Goal: Transaction & Acquisition: Purchase product/service

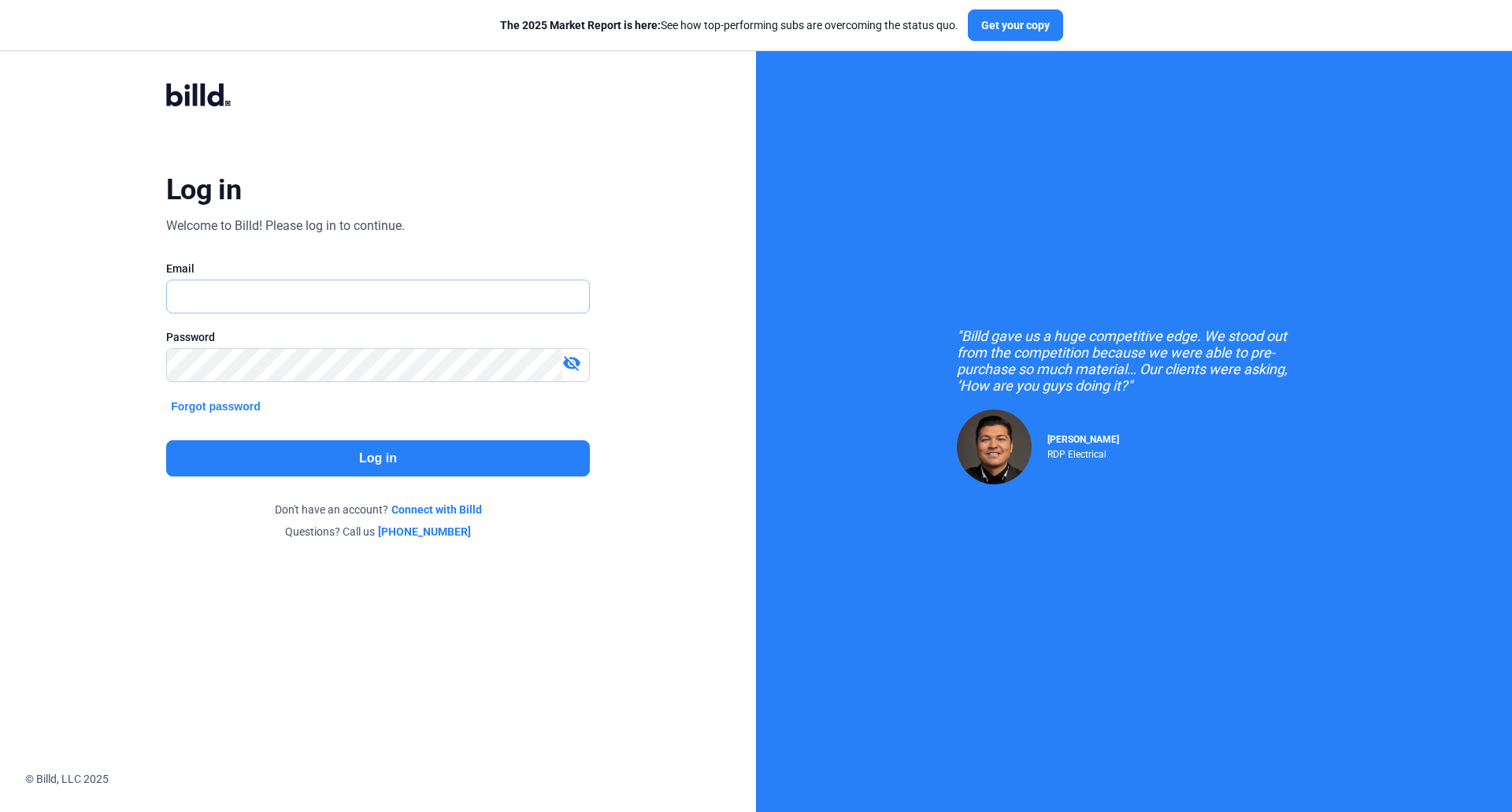
click at [336, 308] on input "text" at bounding box center [369, 296] width 404 height 32
type input "[EMAIL_ADDRESS][DOMAIN_NAME]"
click at [331, 455] on button "Log in" at bounding box center [378, 458] width 423 height 36
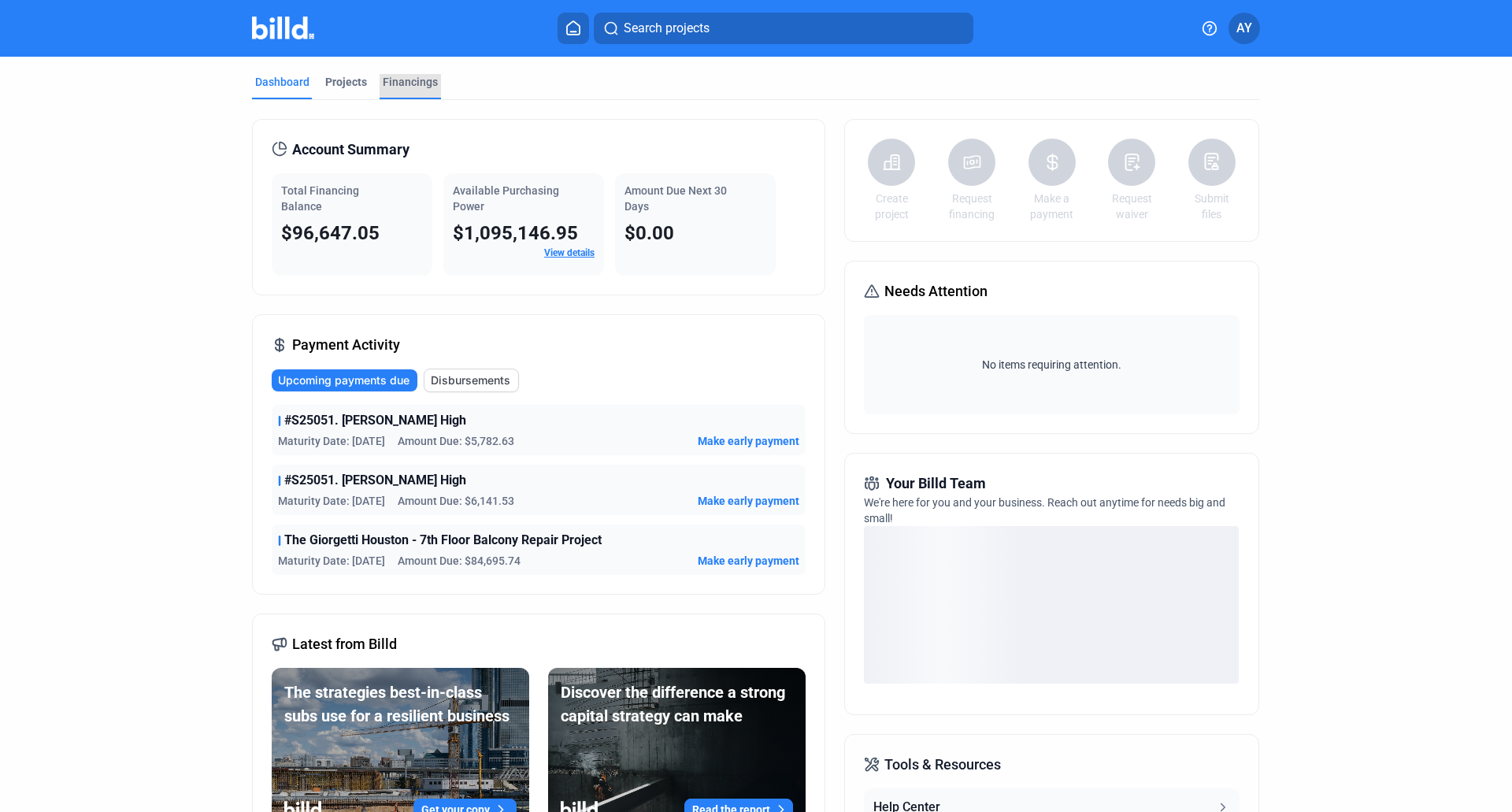
click at [409, 85] on div "Financings" at bounding box center [410, 82] width 55 height 16
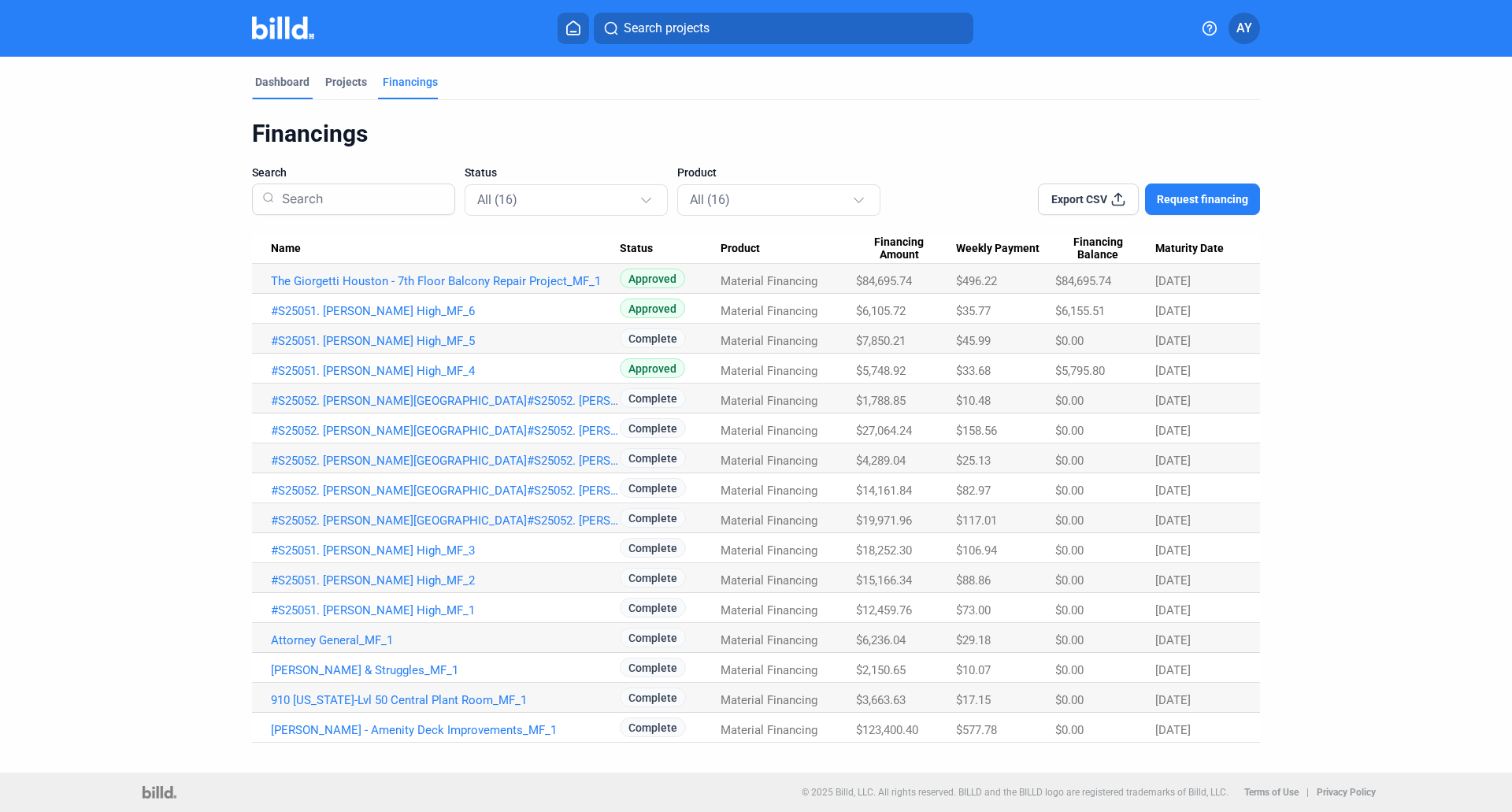
click at [297, 85] on div "Dashboard" at bounding box center [283, 82] width 55 height 16
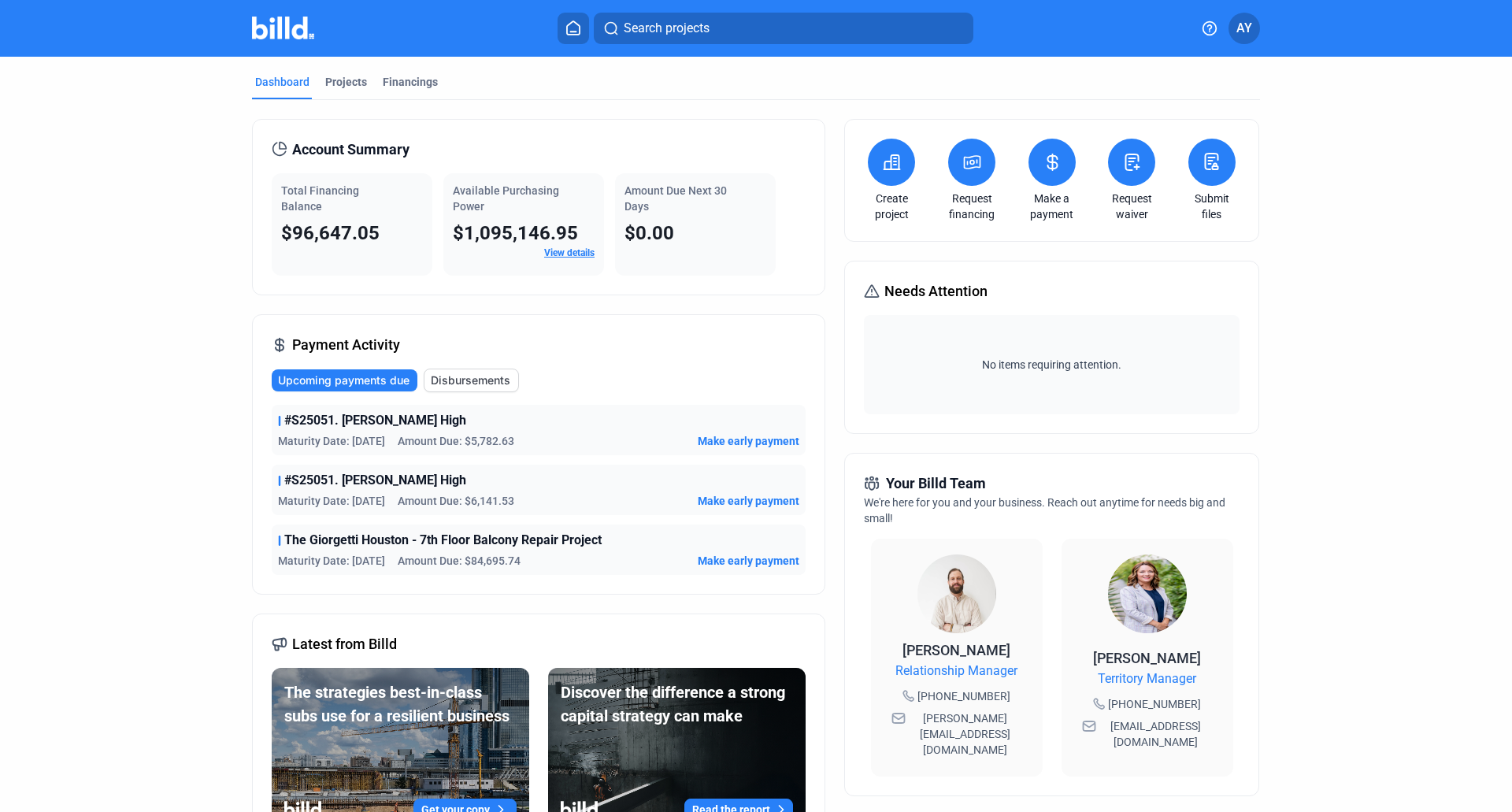
click at [1062, 167] on button at bounding box center [1052, 162] width 47 height 47
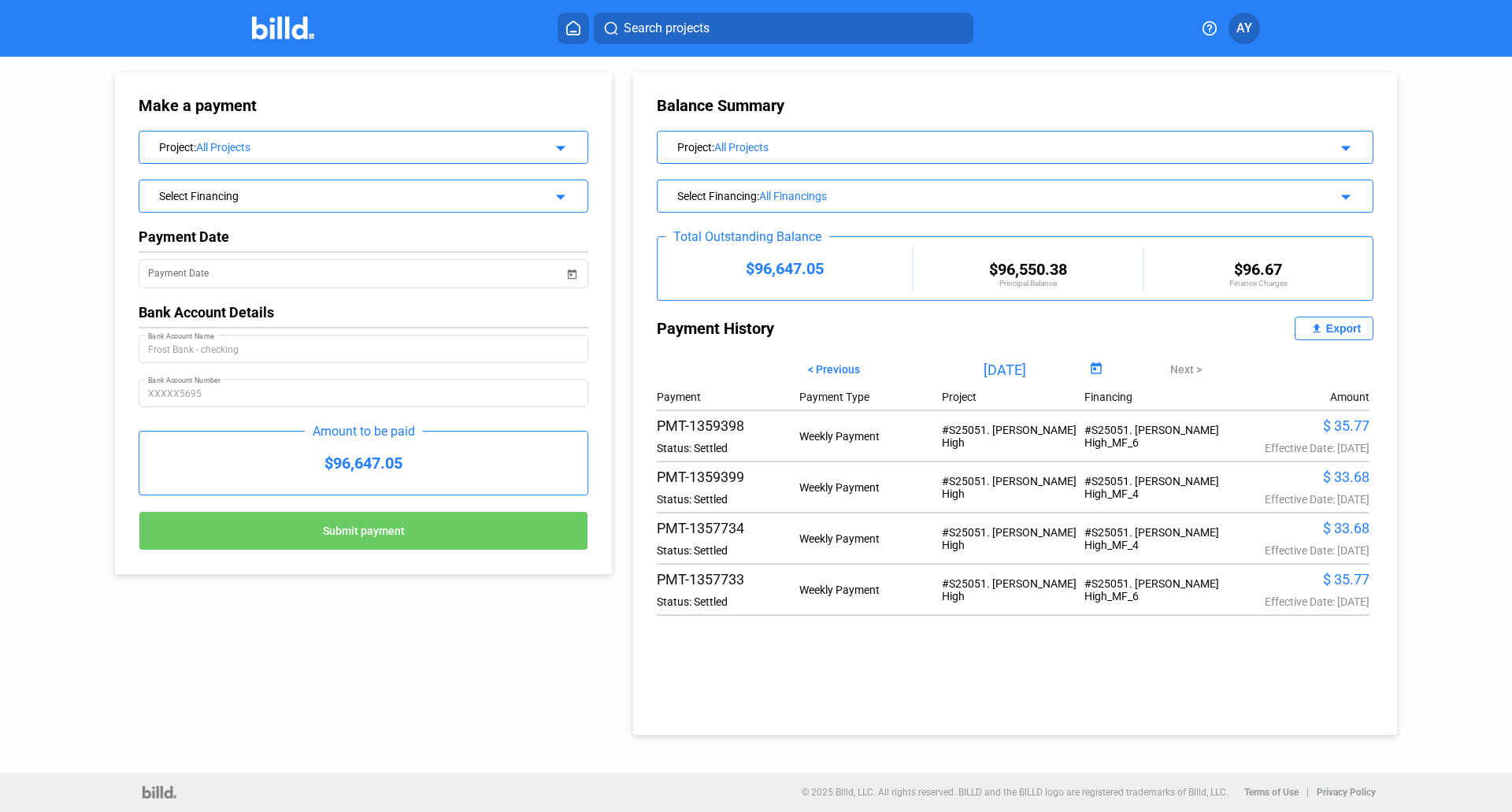
click at [563, 152] on mat-icon "arrow_drop_down" at bounding box center [558, 146] width 19 height 19
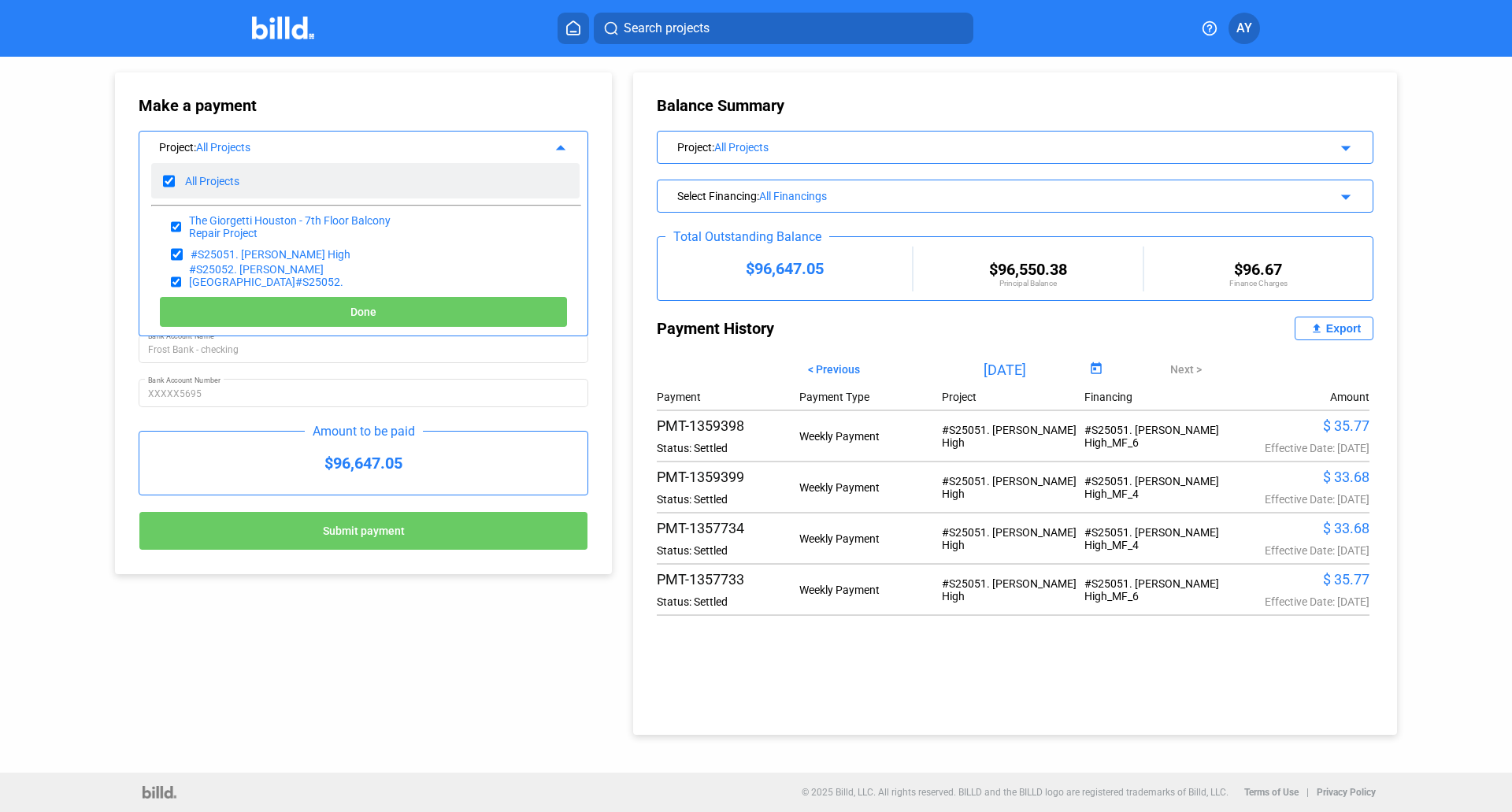
click at [175, 179] on div "All Projects" at bounding box center [366, 180] width 428 height 36
checkbox input "false"
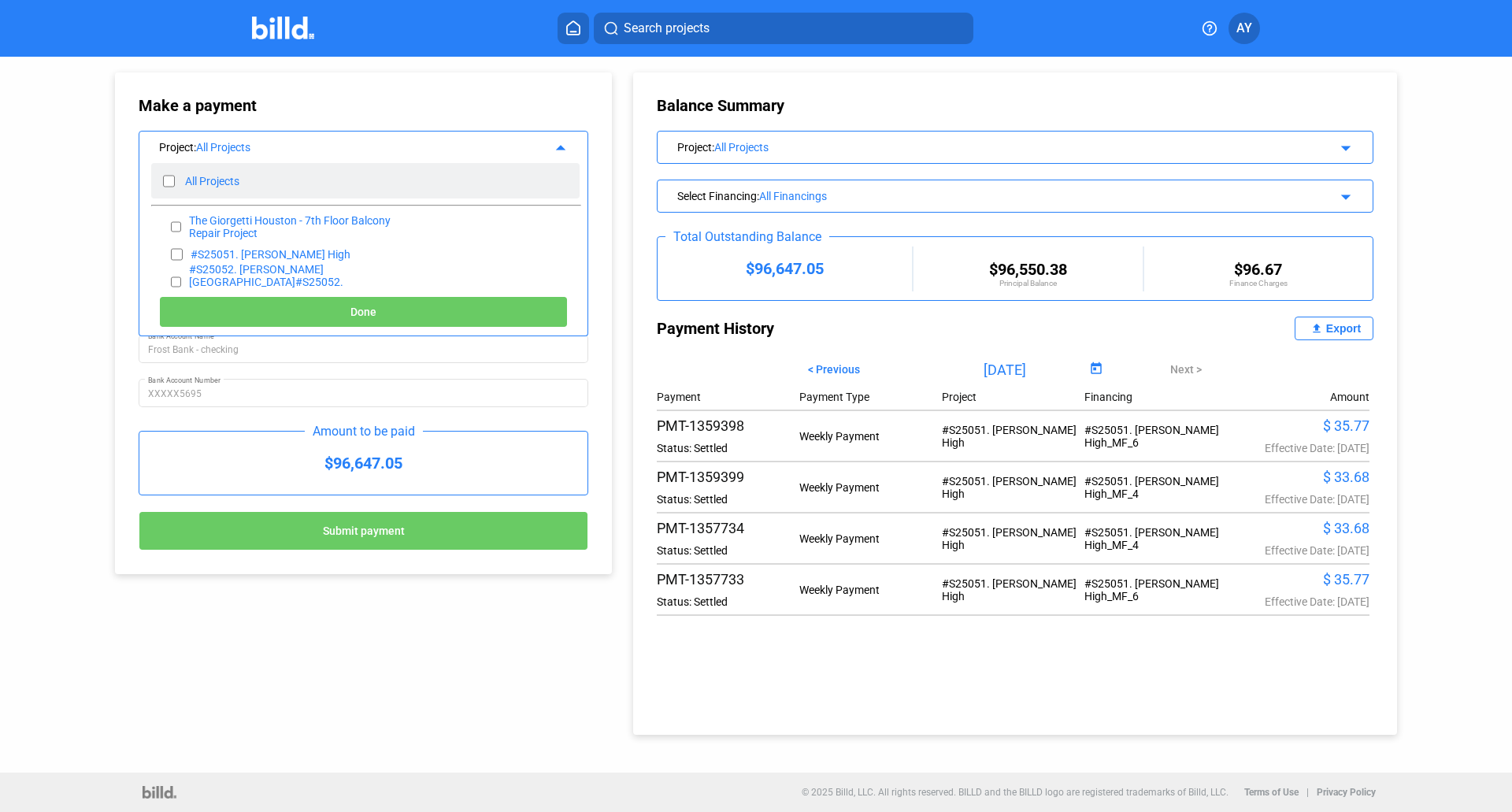
checkbox input "false"
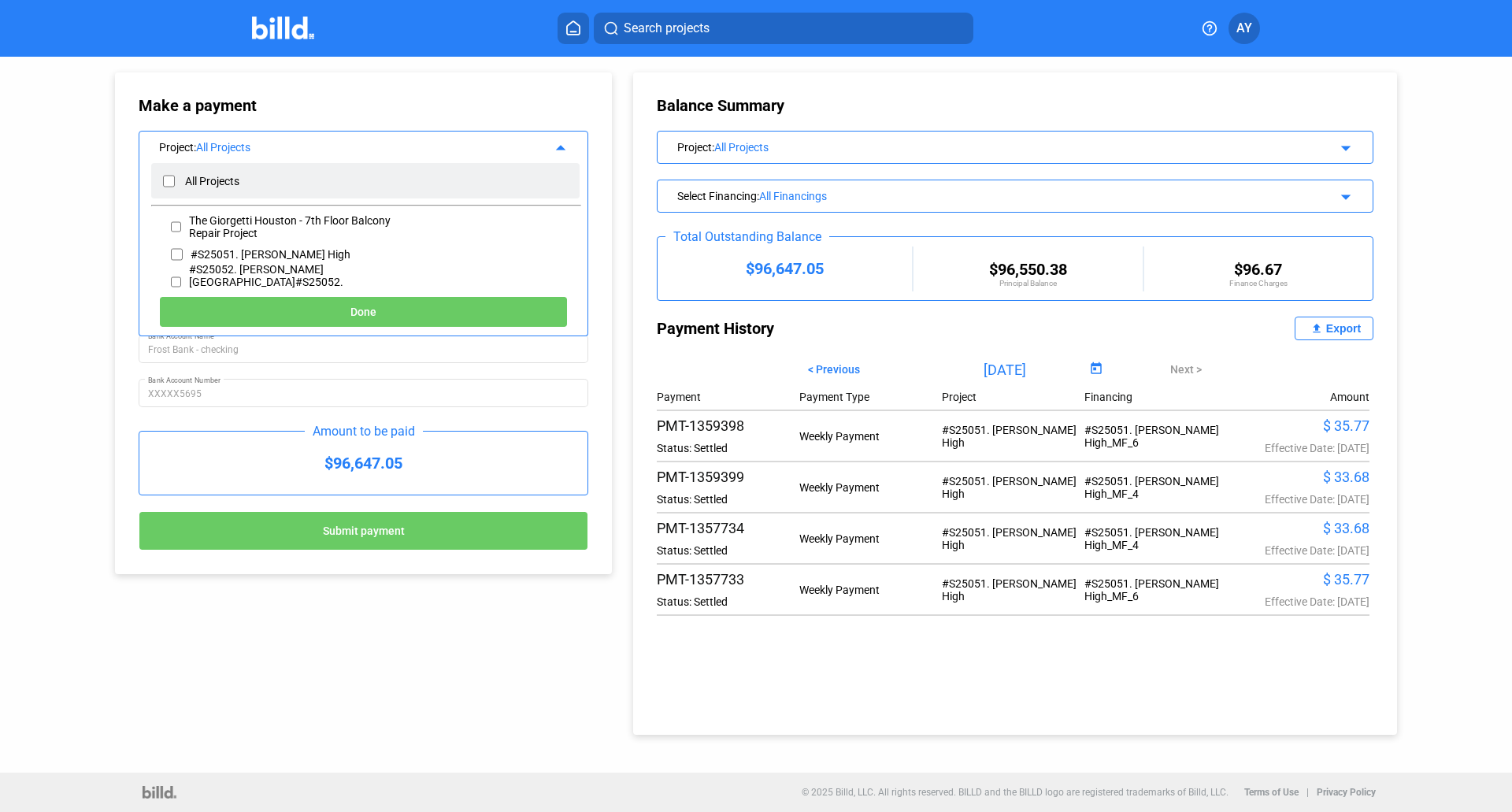
click at [170, 178] on input "checkbox" at bounding box center [169, 181] width 12 height 24
checkbox input "true"
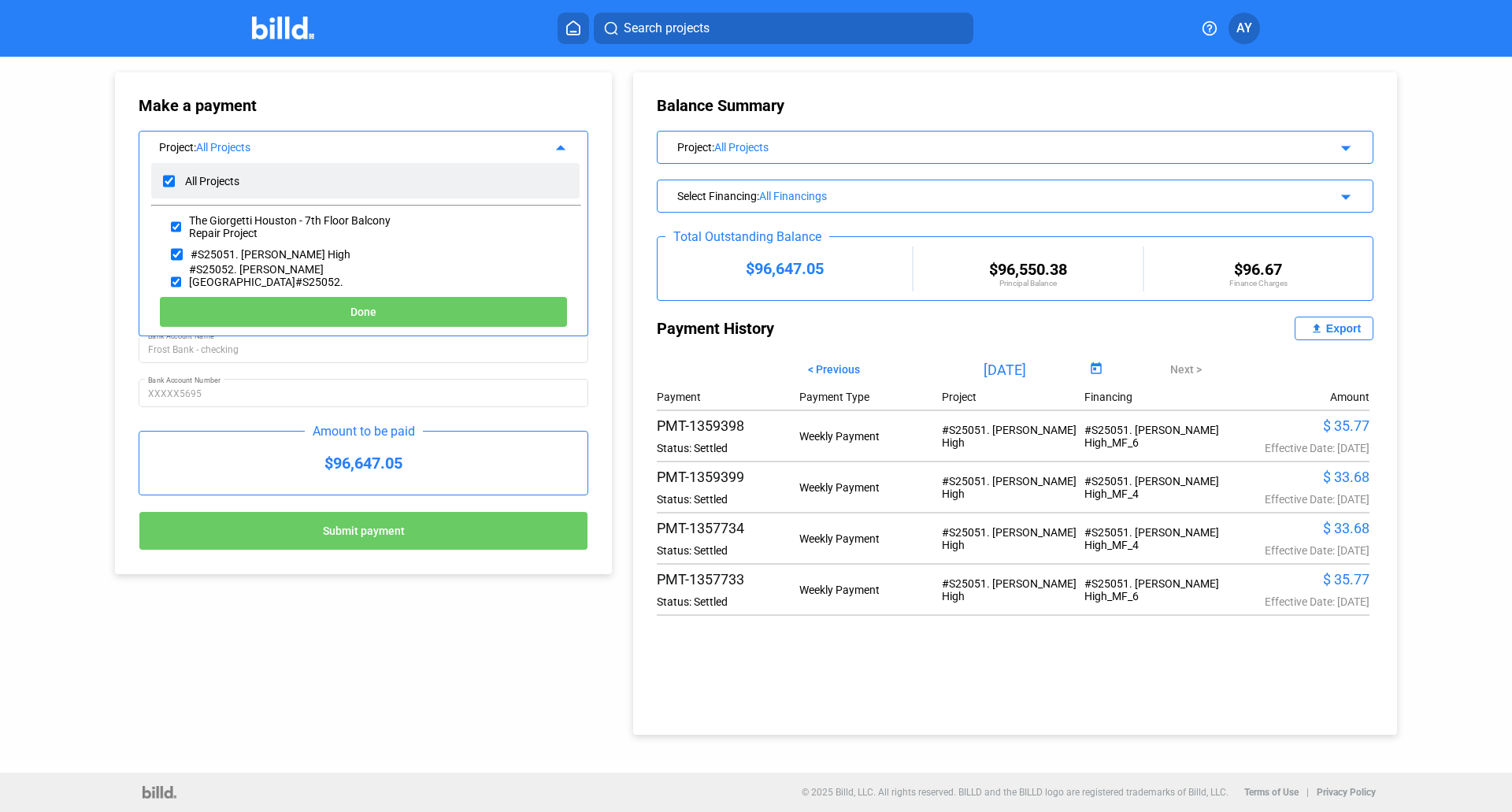
checkbox input "true"
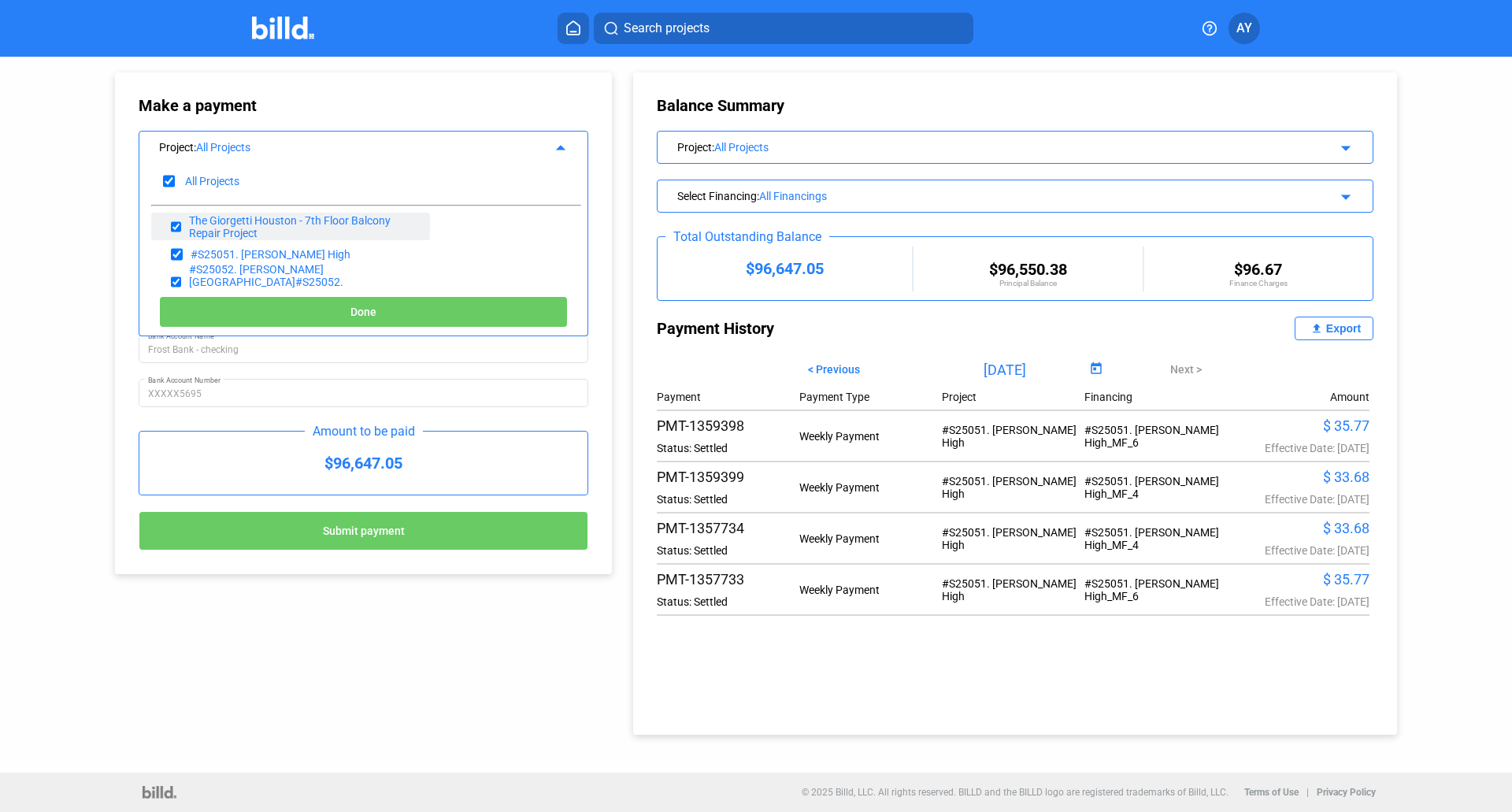
click at [174, 225] on input "checkbox" at bounding box center [176, 227] width 10 height 24
checkbox input "false"
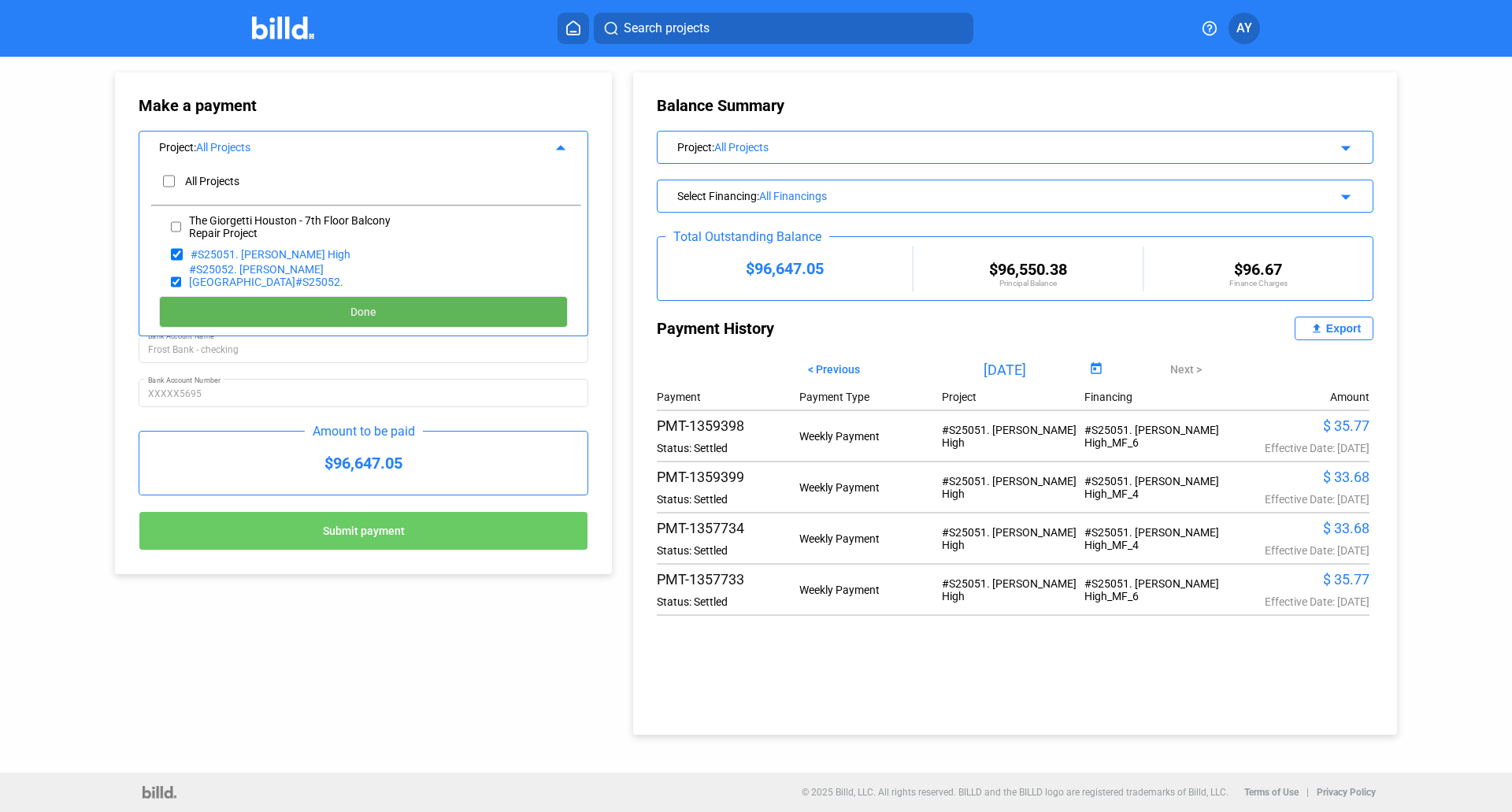
click at [363, 308] on span "Done" at bounding box center [363, 312] width 26 height 12
type input "09/15/2025"
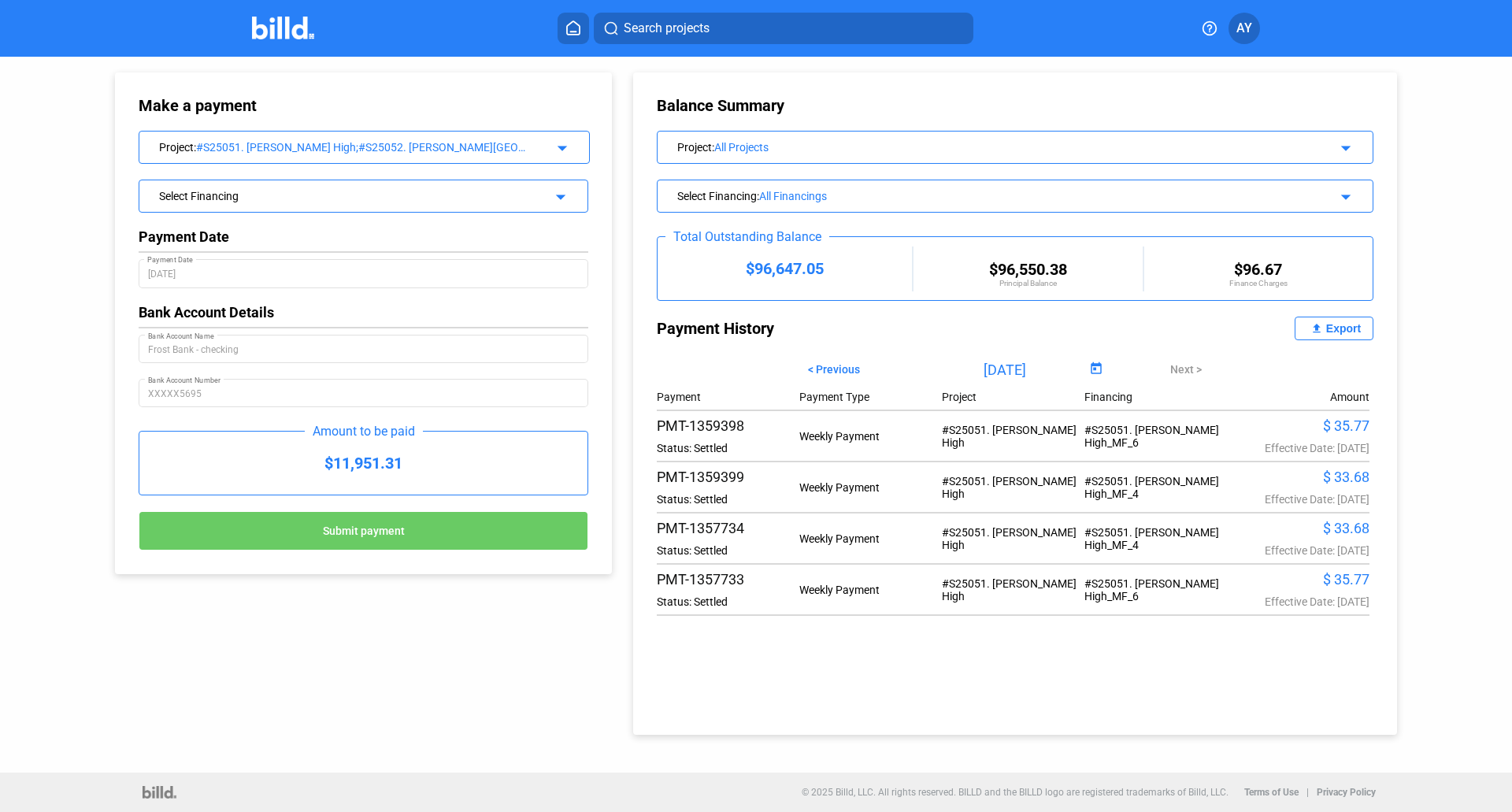
click at [269, 190] on div "Select Financing" at bounding box center [342, 194] width 368 height 16
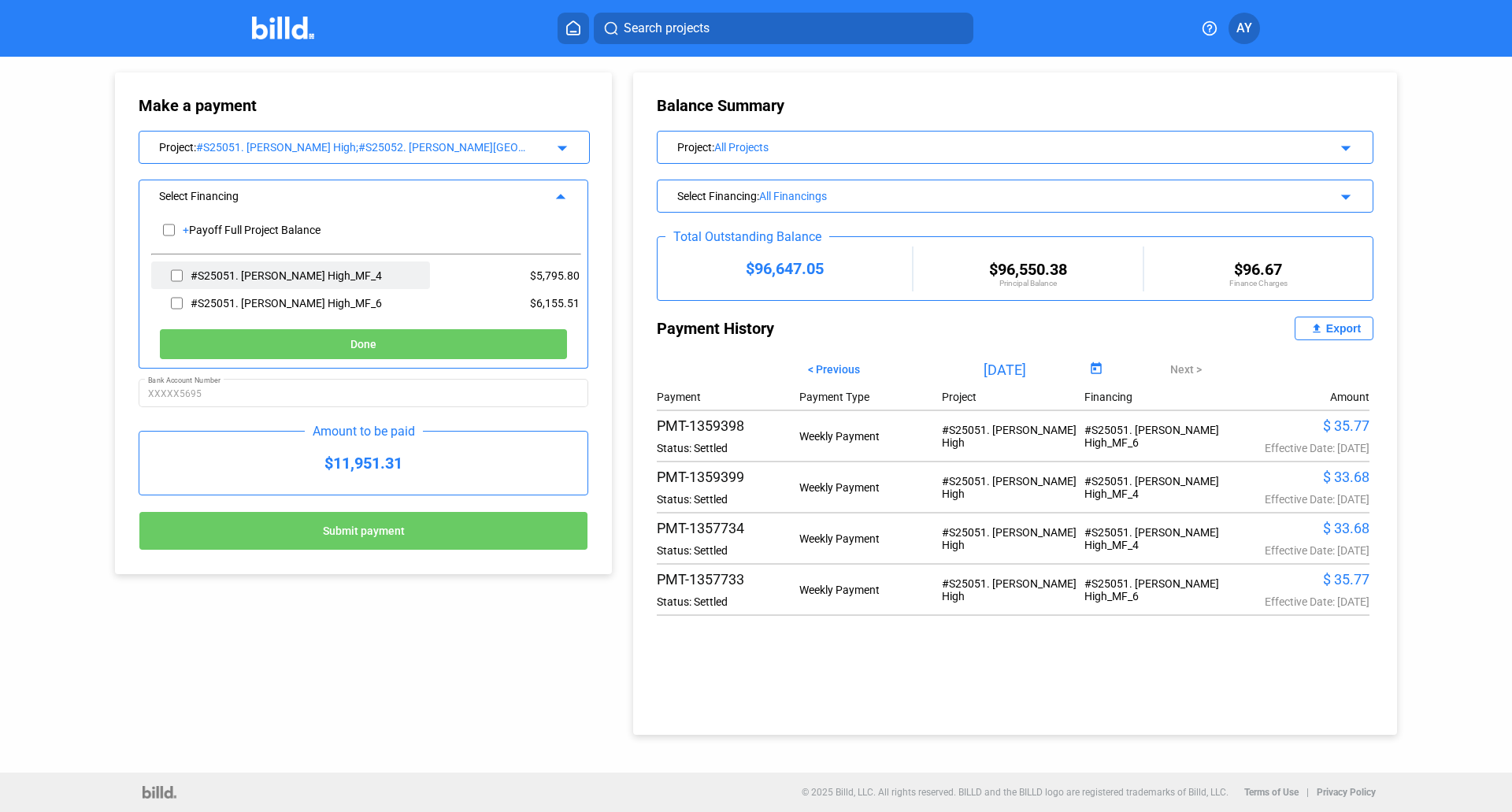
click at [181, 264] on input "checkbox" at bounding box center [177, 275] width 12 height 24
checkbox input "true"
click at [179, 298] on input "checkbox" at bounding box center [177, 303] width 12 height 24
checkbox input "true"
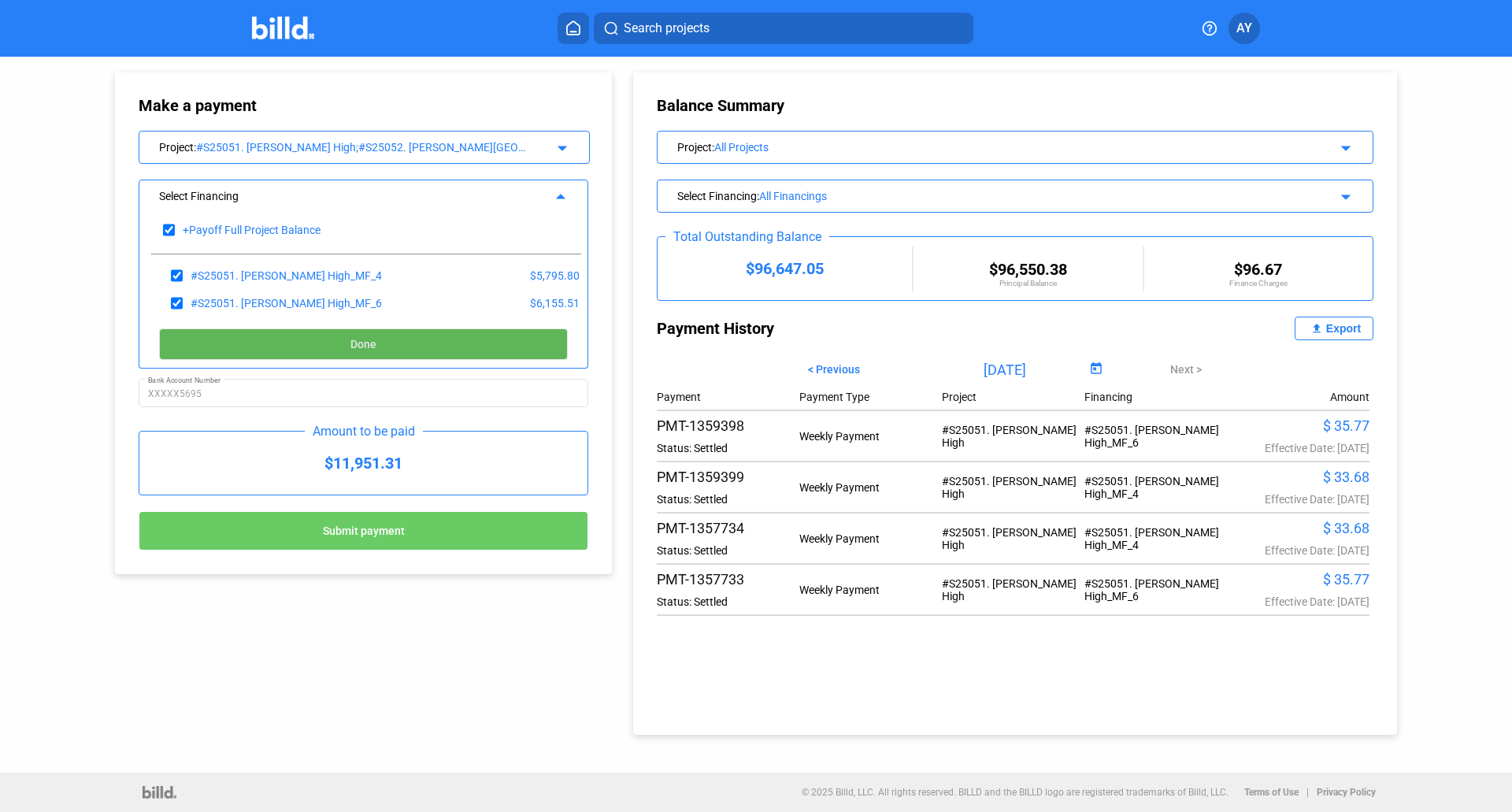
click at [293, 347] on button "Done" at bounding box center [363, 344] width 409 height 31
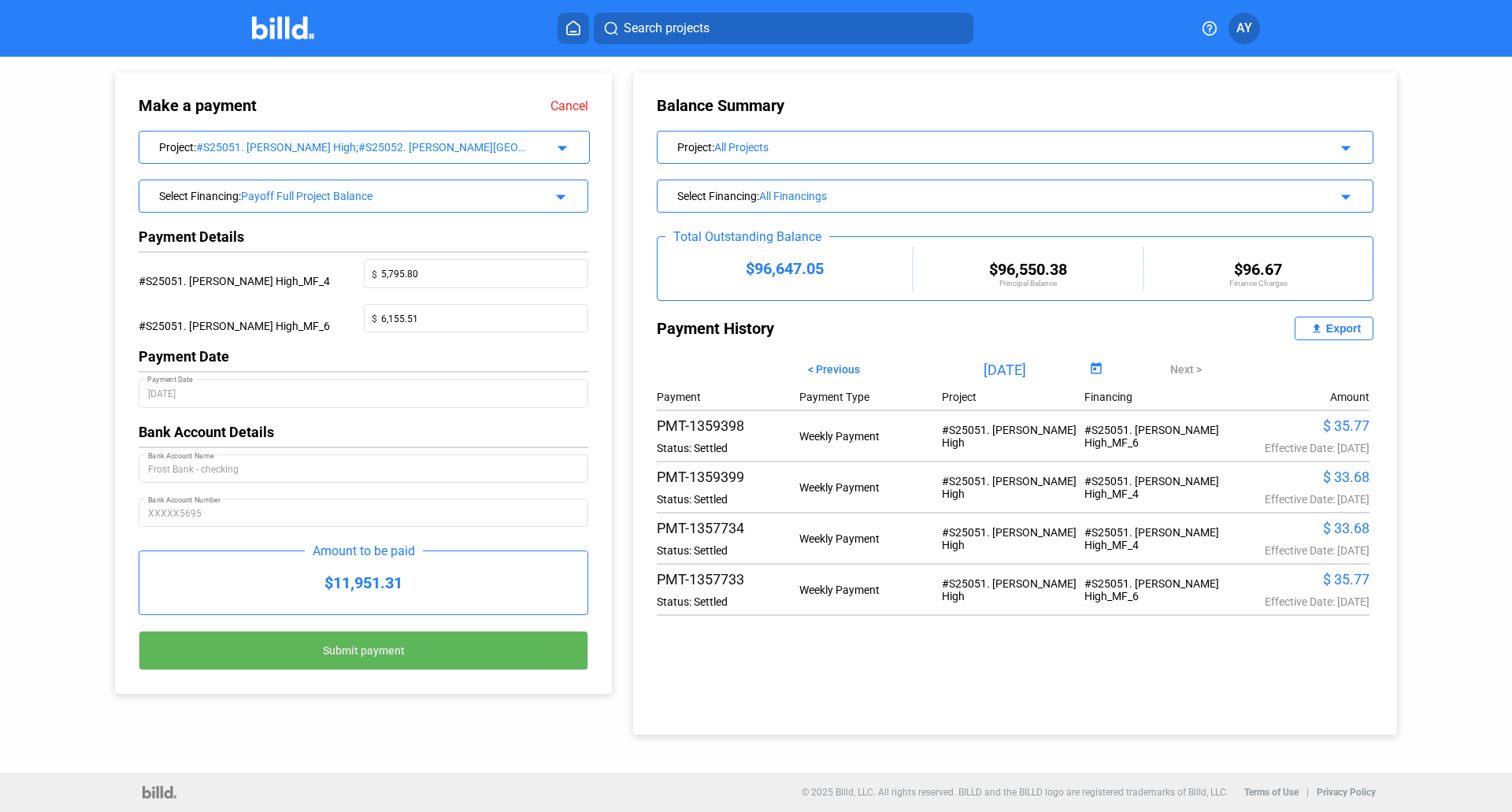
click at [427, 654] on button "Submit payment" at bounding box center [364, 651] width 450 height 40
